Goal: Register for event/course

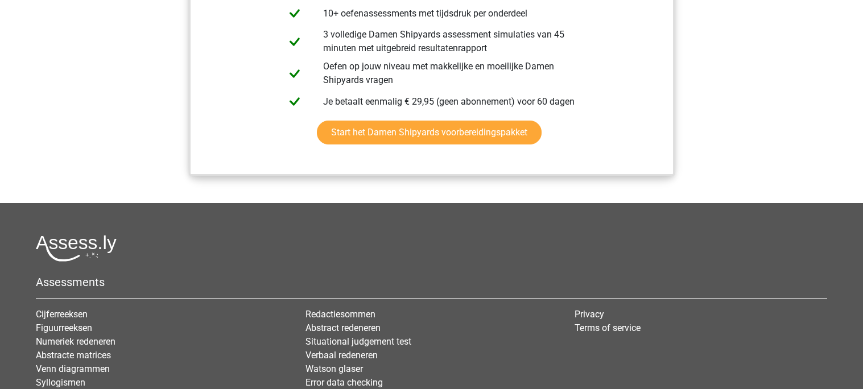
scroll to position [1389, 0]
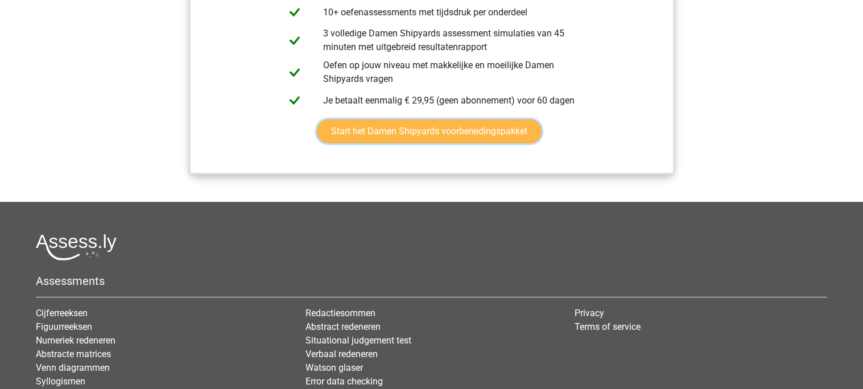
click at [498, 143] on link "Start het Damen Shipyards voorbereidingspakket" at bounding box center [429, 131] width 225 height 24
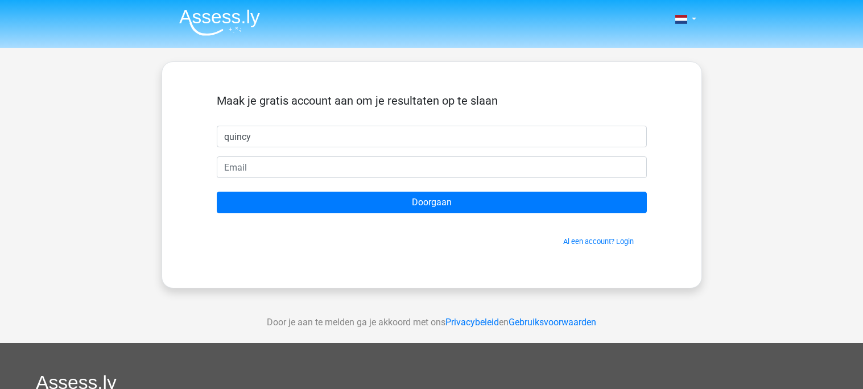
type input "quincy"
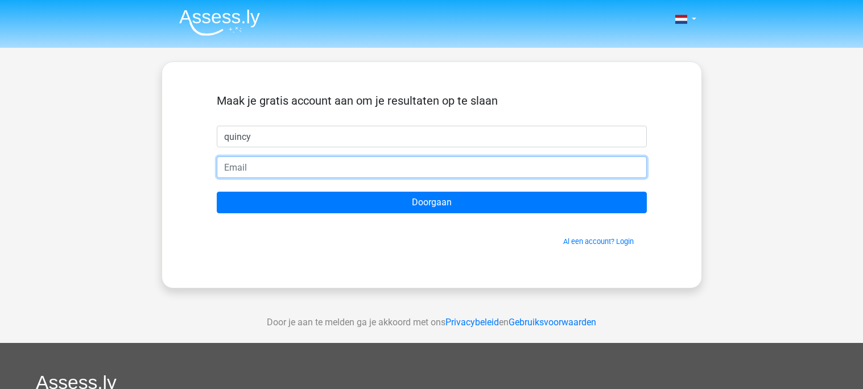
click at [431, 167] on input "email" at bounding box center [432, 167] width 430 height 22
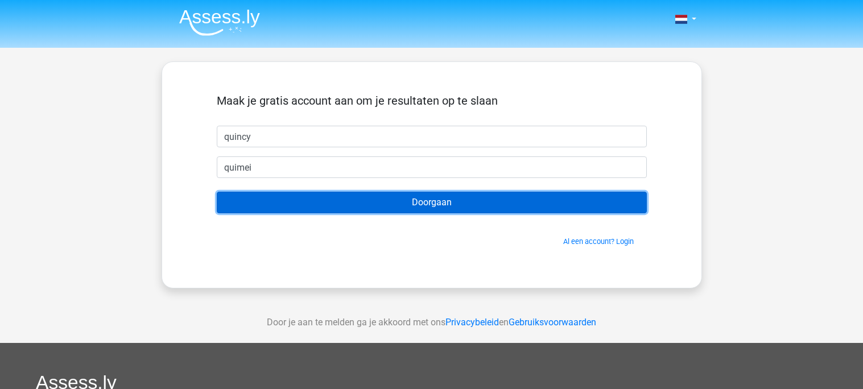
click at [323, 199] on input "Doorgaan" at bounding box center [432, 203] width 430 height 22
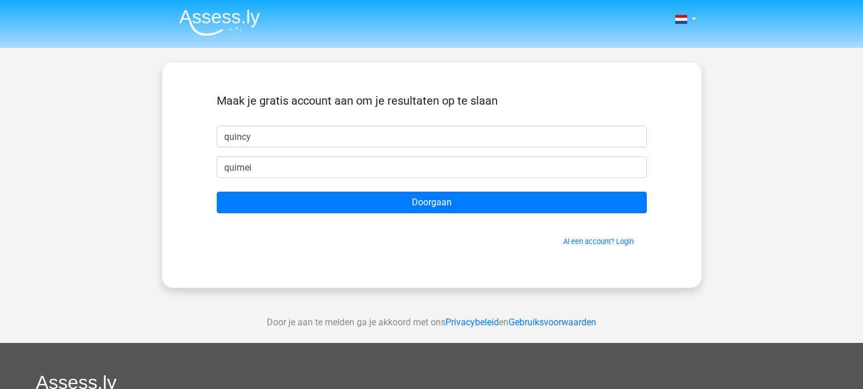
click at [401, 187] on form "Maak je gratis account aan om je resultaten op te slaan [GEOGRAPHIC_DATA] [GEOG…" at bounding box center [432, 170] width 430 height 153
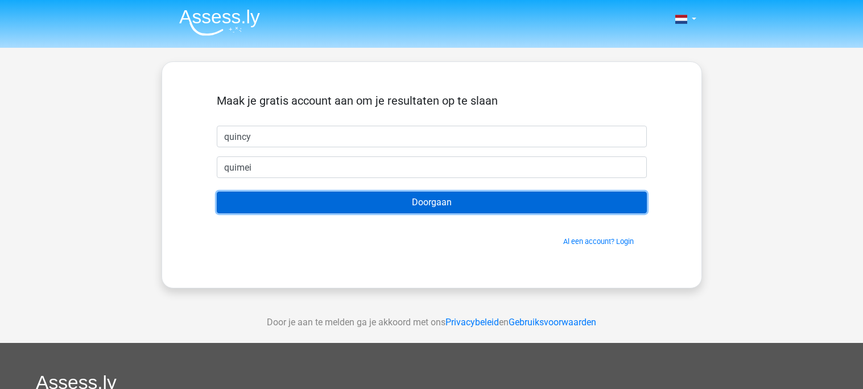
click at [391, 192] on input "Doorgaan" at bounding box center [432, 203] width 430 height 22
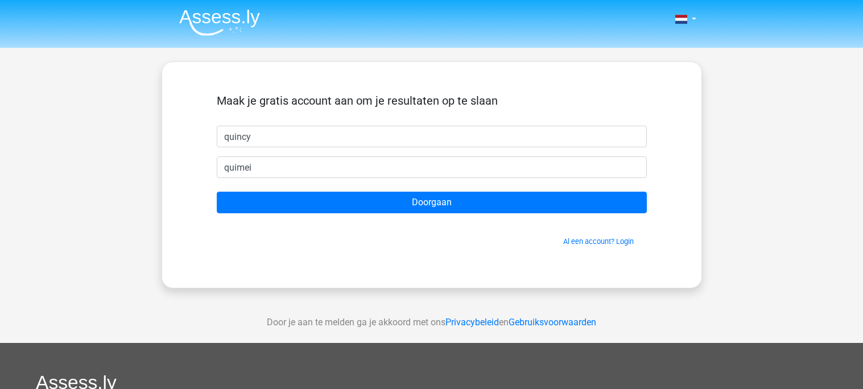
click at [397, 190] on form "Maak je gratis account aan om je resultaten op te slaan [GEOGRAPHIC_DATA] [GEOG…" at bounding box center [432, 170] width 430 height 153
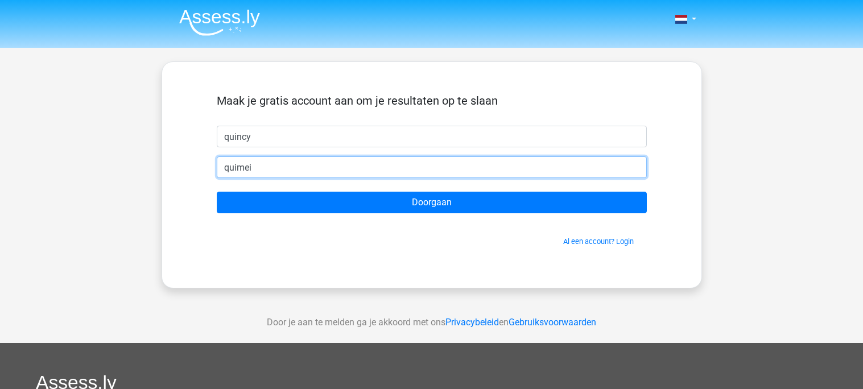
click at [393, 174] on input "quimei" at bounding box center [432, 167] width 430 height 22
type input "q"
